Goal: Information Seeking & Learning: Learn about a topic

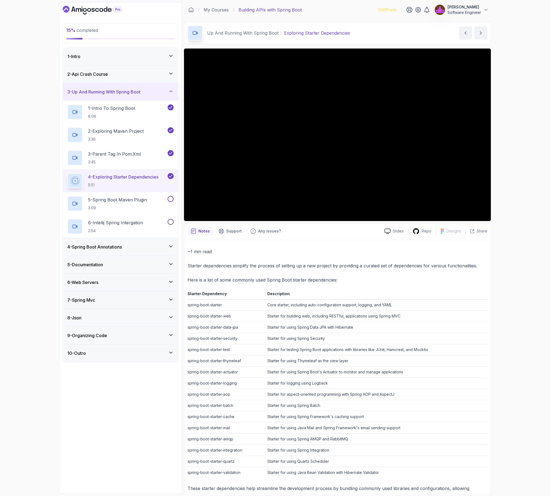
scroll to position [17, 0]
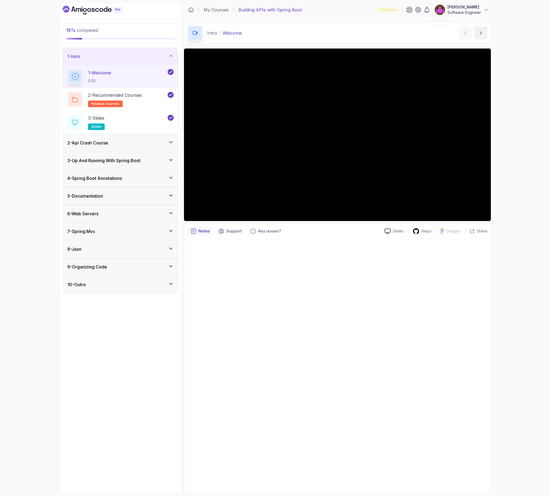
click at [119, 172] on div "4 - Spring Boot Annotations" at bounding box center [120, 177] width 115 height 17
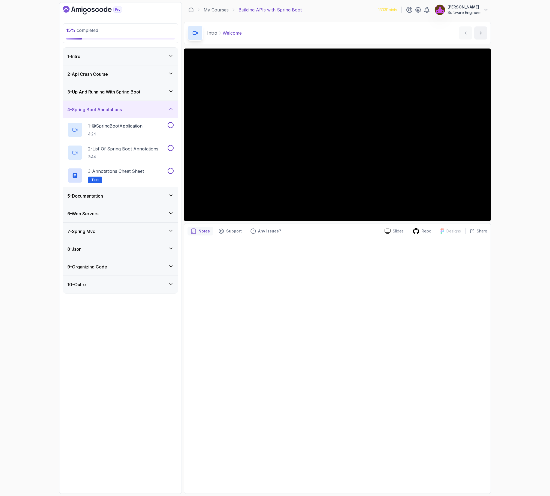
click at [130, 95] on div "3 - Up And Running With Spring Boot" at bounding box center [120, 91] width 115 height 17
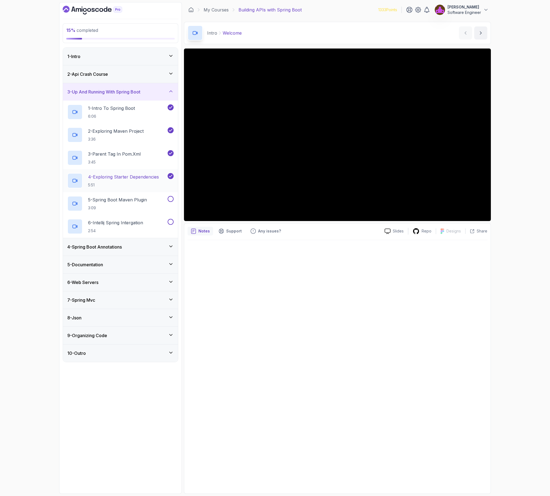
click at [135, 174] on p "4 - Exploring Starter Dependencies" at bounding box center [123, 177] width 71 height 7
